Goal: Navigation & Orientation: Find specific page/section

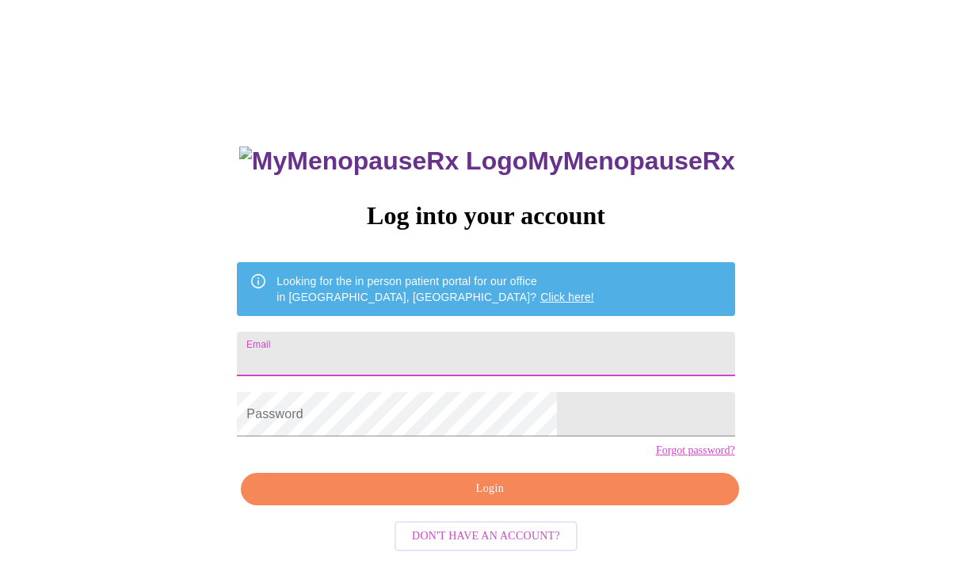
type input "[EMAIL_ADDRESS][DOMAIN_NAME]"
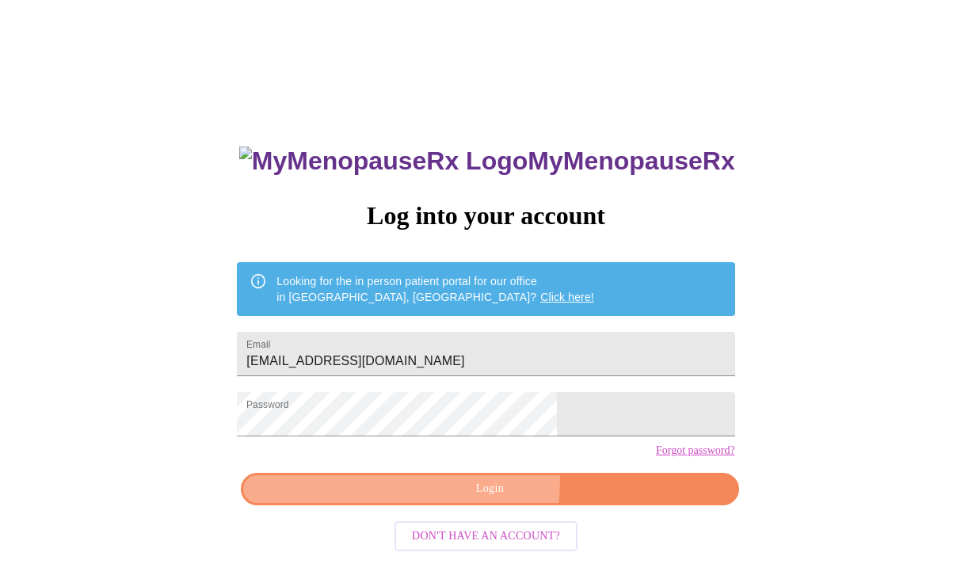
click at [379, 504] on button "Login" at bounding box center [489, 489] width 497 height 32
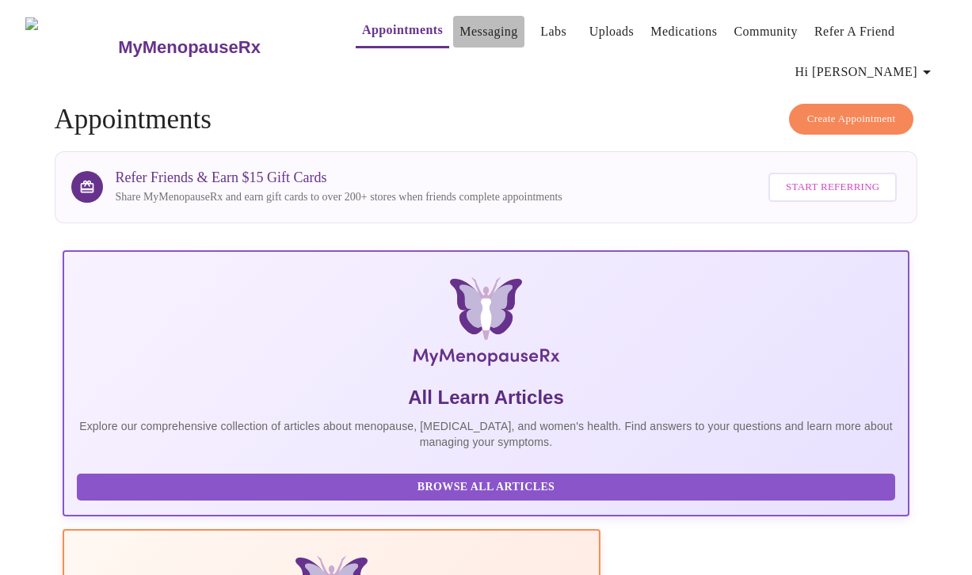
click at [466, 23] on link "Messaging" at bounding box center [488, 32] width 58 height 22
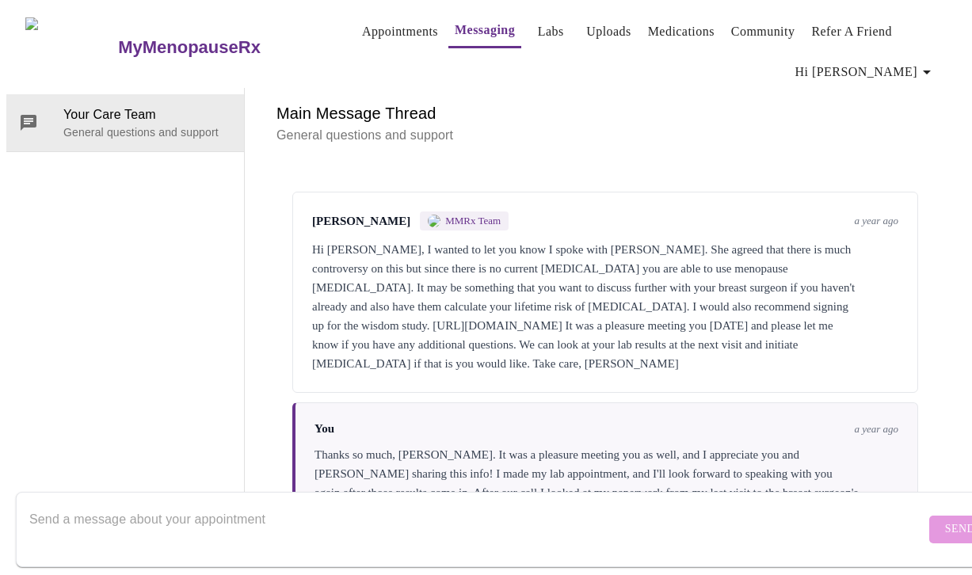
click at [538, 29] on link "Labs" at bounding box center [551, 32] width 26 height 22
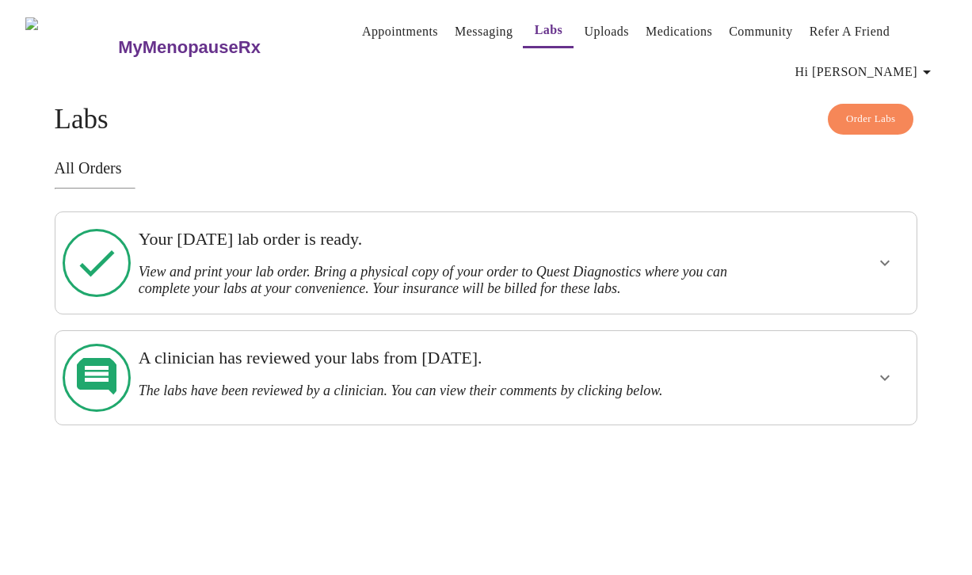
click at [890, 255] on icon "show more" at bounding box center [884, 262] width 19 height 19
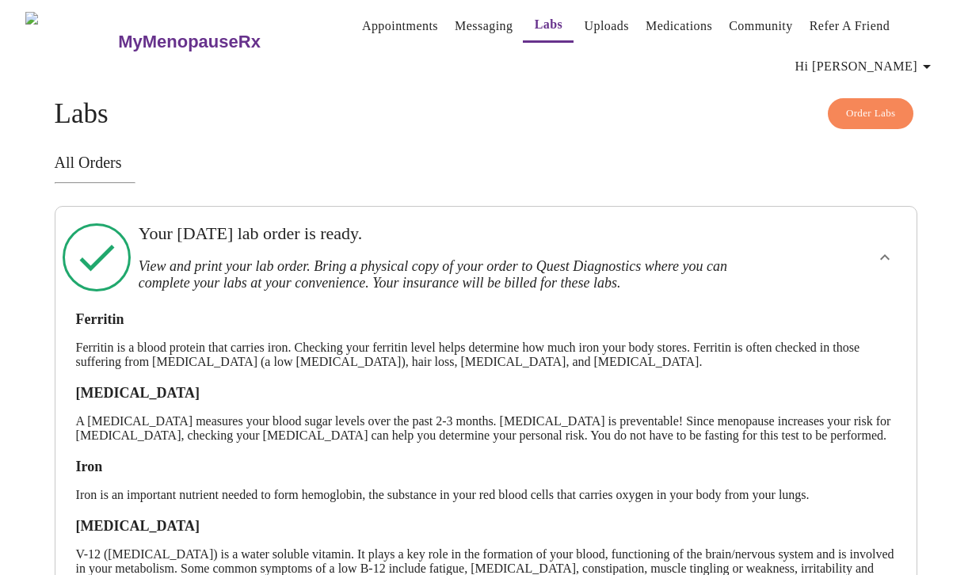
scroll to position [6, 0]
